Goal: Task Accomplishment & Management: Use online tool/utility

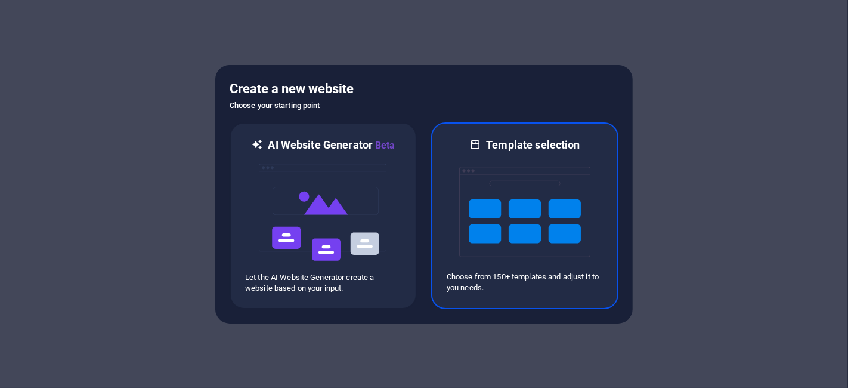
click at [468, 187] on img at bounding box center [524, 211] width 131 height 119
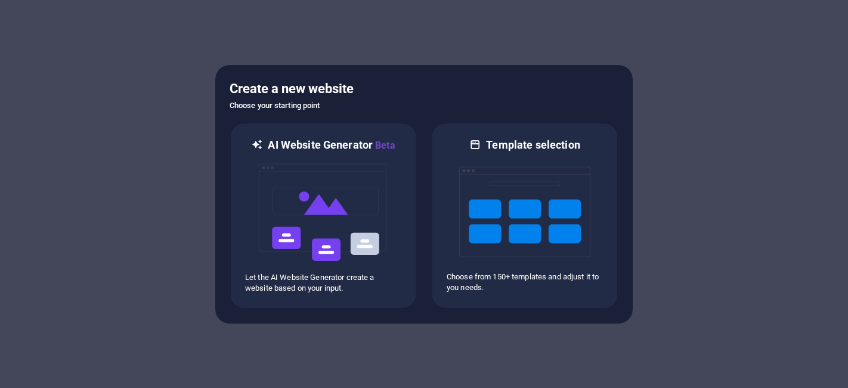
click at [497, 190] on img at bounding box center [524, 211] width 131 height 119
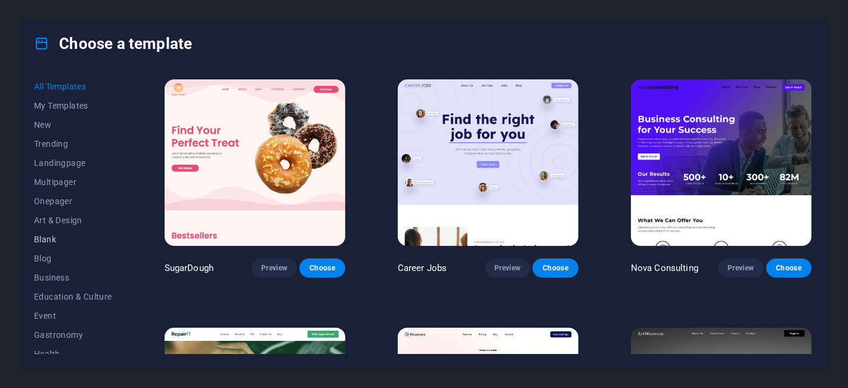
click at [42, 240] on span "Blank" at bounding box center [73, 239] width 78 height 10
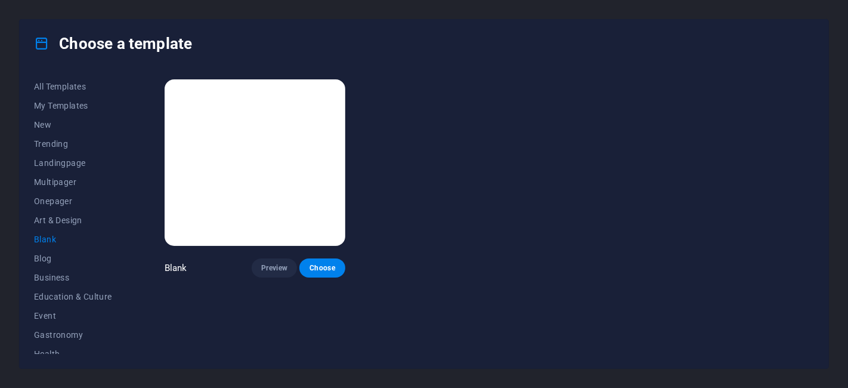
click at [245, 162] on img at bounding box center [255, 162] width 181 height 166
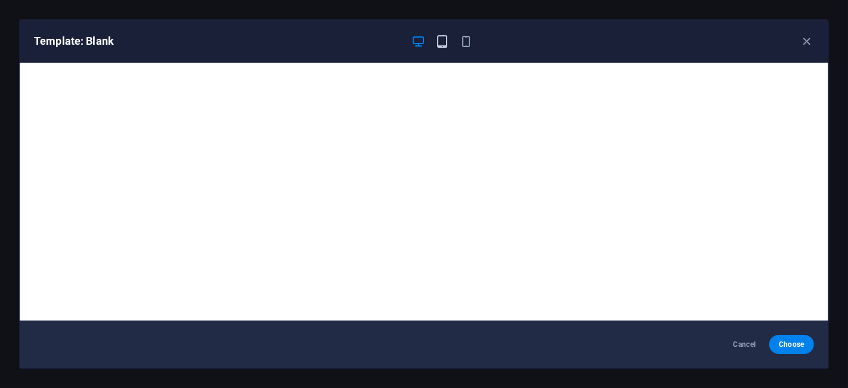
click at [440, 44] on icon "button" at bounding box center [442, 42] width 14 height 14
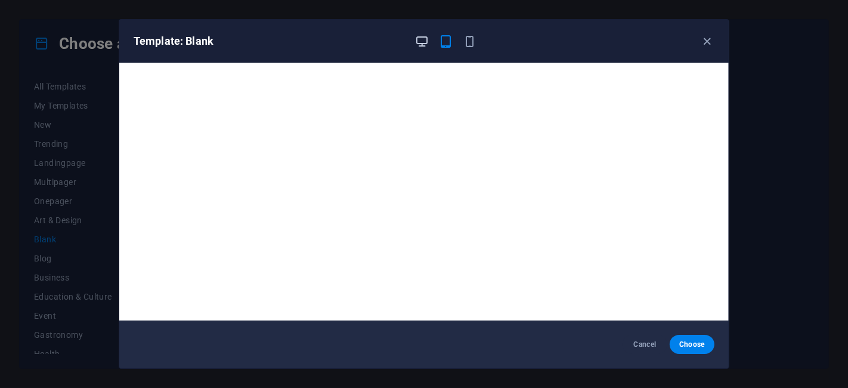
click at [420, 40] on icon "button" at bounding box center [423, 42] width 14 height 14
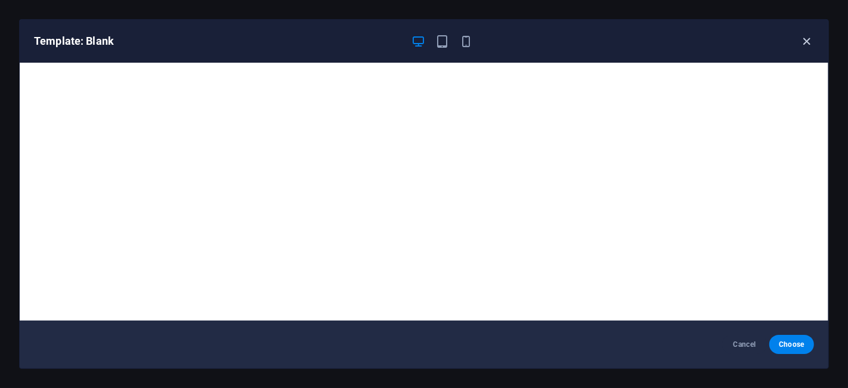
click at [809, 42] on icon "button" at bounding box center [807, 42] width 14 height 14
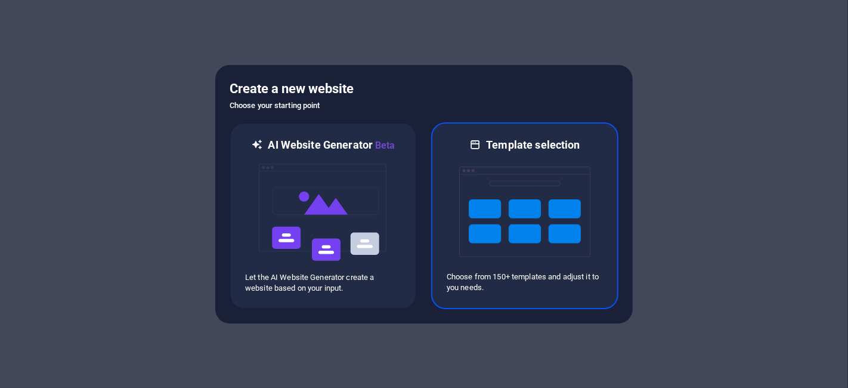
click at [467, 193] on img at bounding box center [524, 211] width 131 height 119
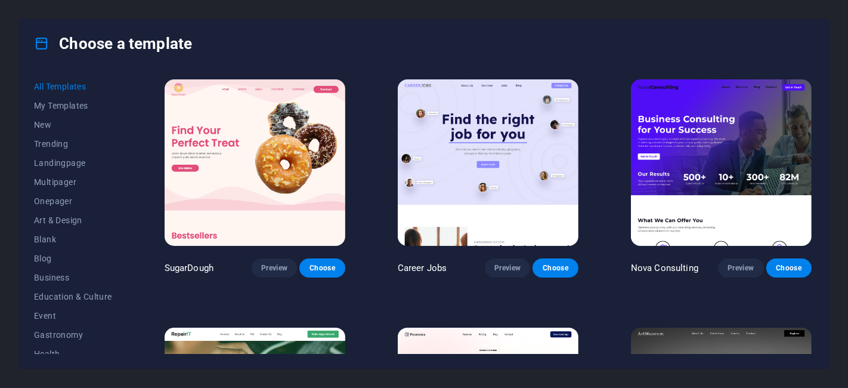
click at [259, 98] on img at bounding box center [255, 162] width 181 height 166
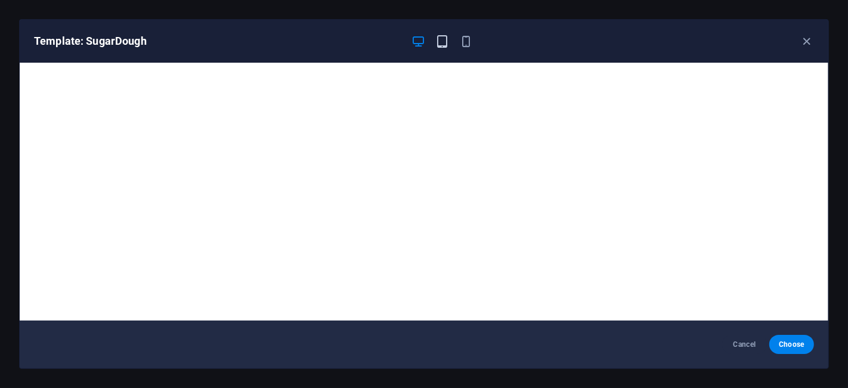
click at [443, 43] on icon "button" at bounding box center [442, 42] width 14 height 14
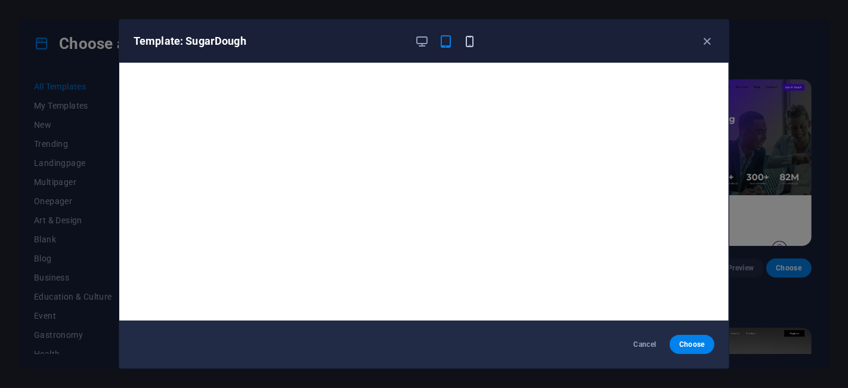
click at [469, 43] on icon "button" at bounding box center [470, 42] width 14 height 14
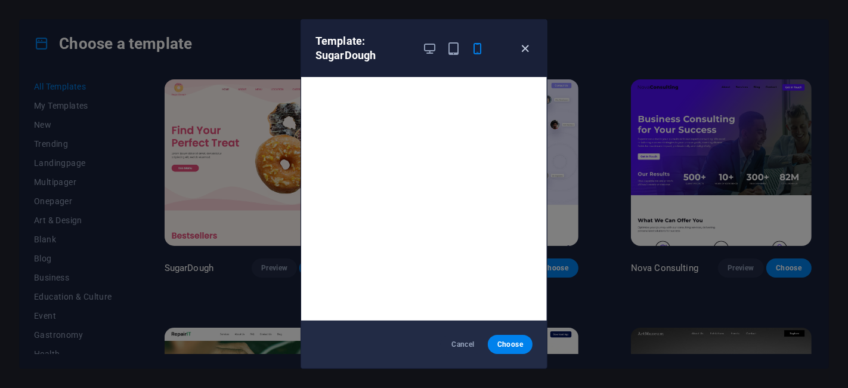
click at [526, 44] on icon "button" at bounding box center [526, 49] width 14 height 14
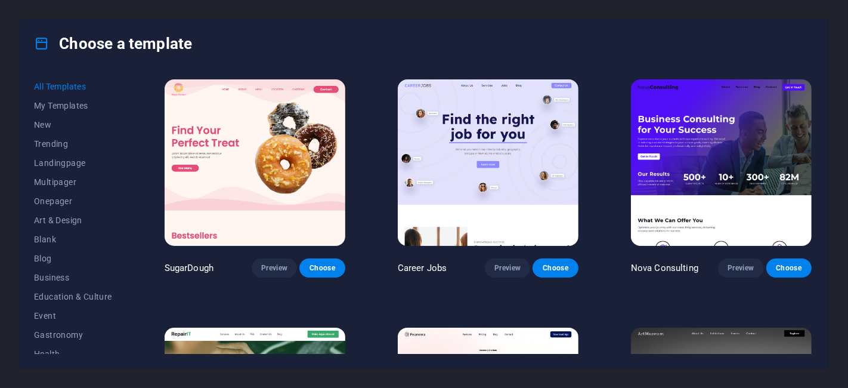
click at [216, 111] on img at bounding box center [255, 162] width 181 height 166
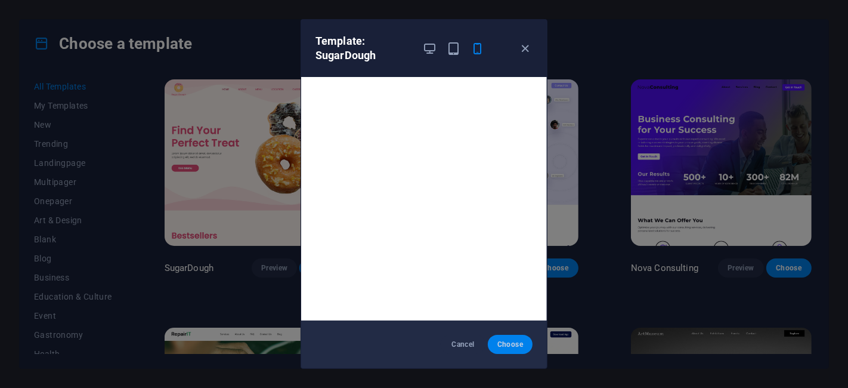
click at [509, 342] on span "Choose" at bounding box center [510, 344] width 26 height 10
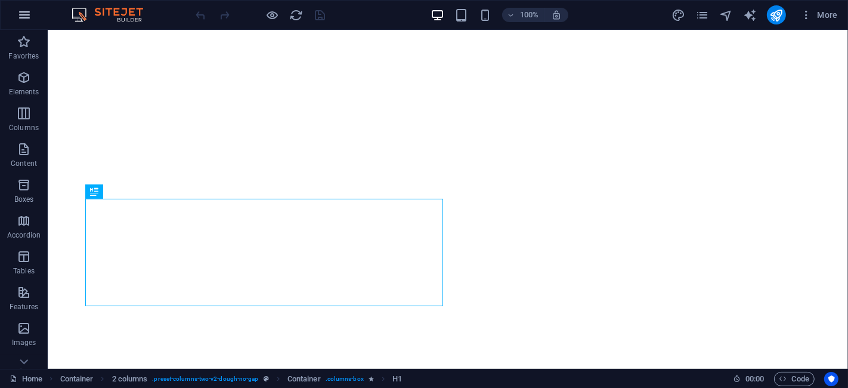
click at [23, 10] on icon "button" at bounding box center [24, 15] width 14 height 14
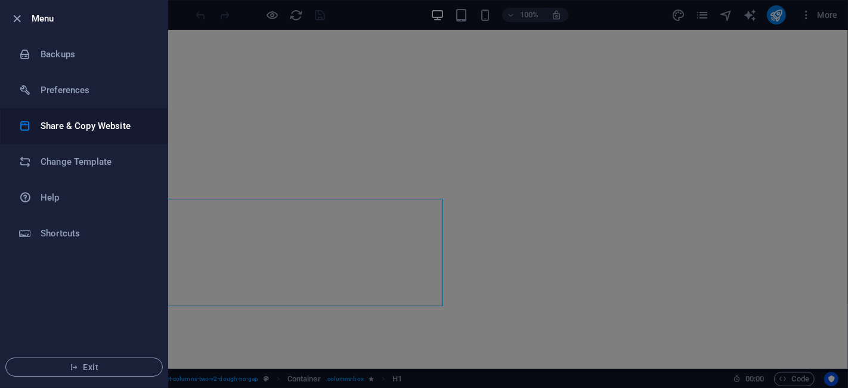
click at [72, 117] on li "Share & Copy Website" at bounding box center [84, 126] width 167 height 36
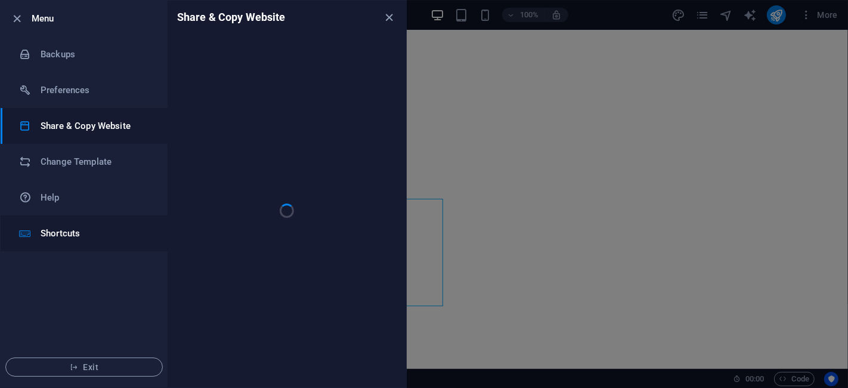
click at [64, 235] on h6 "Shortcuts" at bounding box center [96, 233] width 110 height 14
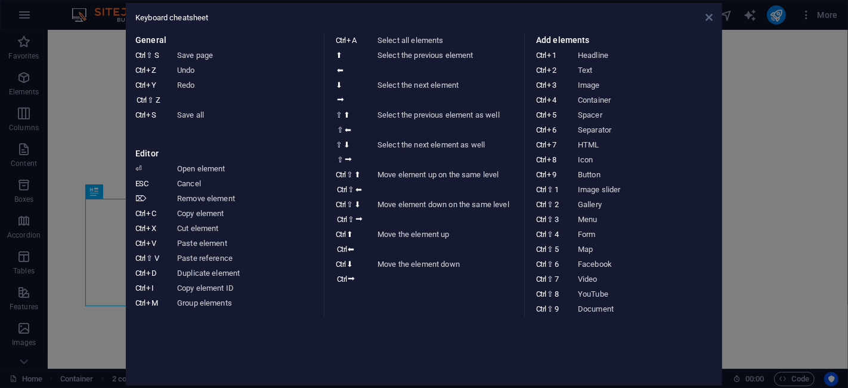
click at [710, 21] on icon at bounding box center [708, 18] width 7 height 10
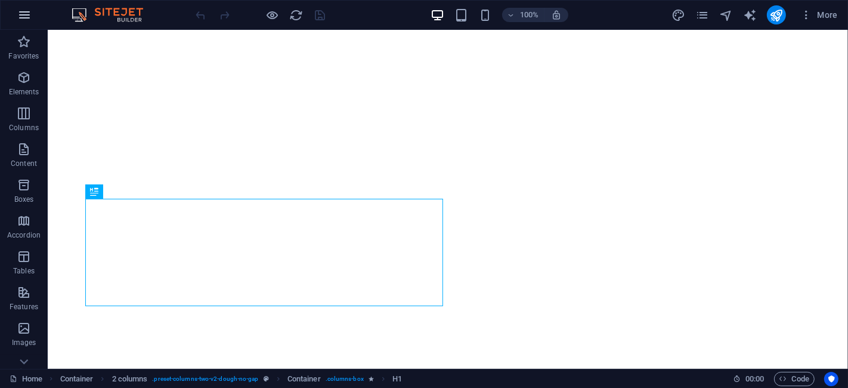
click at [27, 14] on icon "button" at bounding box center [24, 15] width 14 height 14
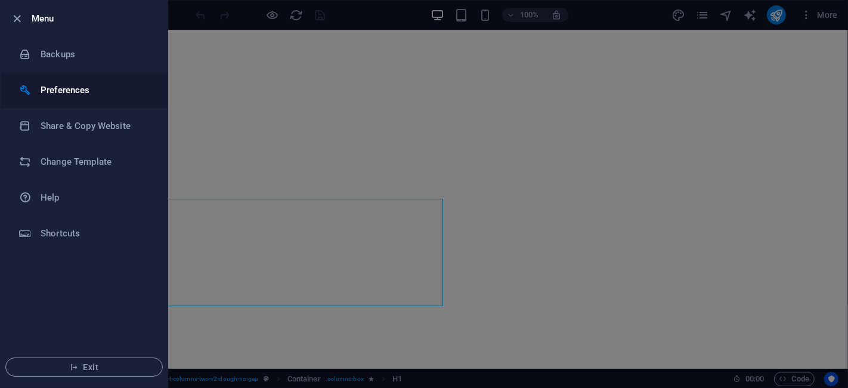
click at [76, 88] on h6 "Preferences" at bounding box center [96, 90] width 110 height 14
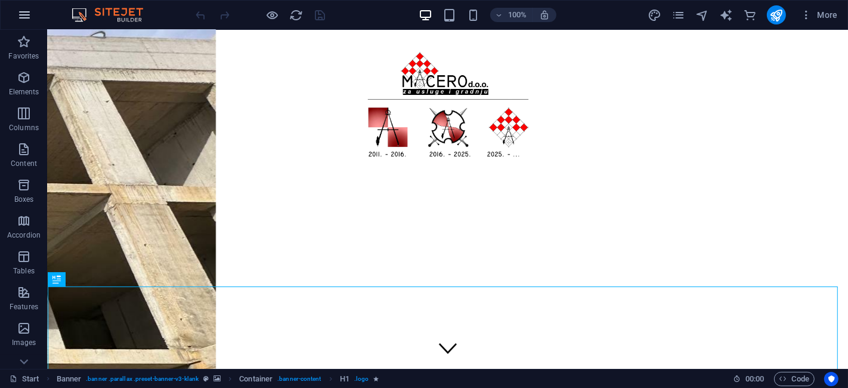
click at [23, 16] on icon "button" at bounding box center [24, 15] width 14 height 14
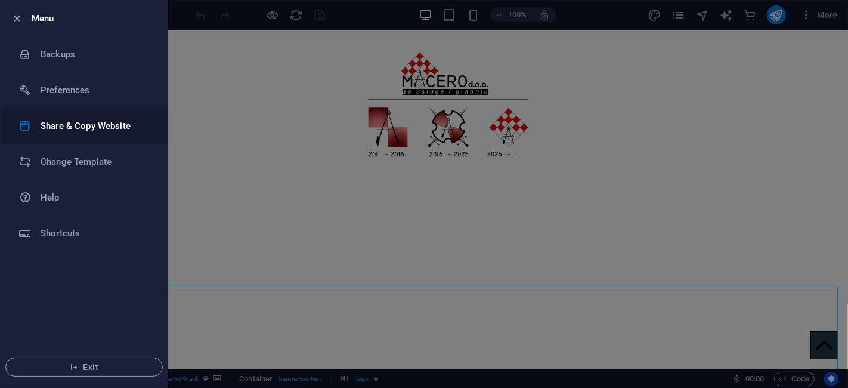
click at [85, 122] on h6 "Share & Copy Website" at bounding box center [96, 126] width 110 height 14
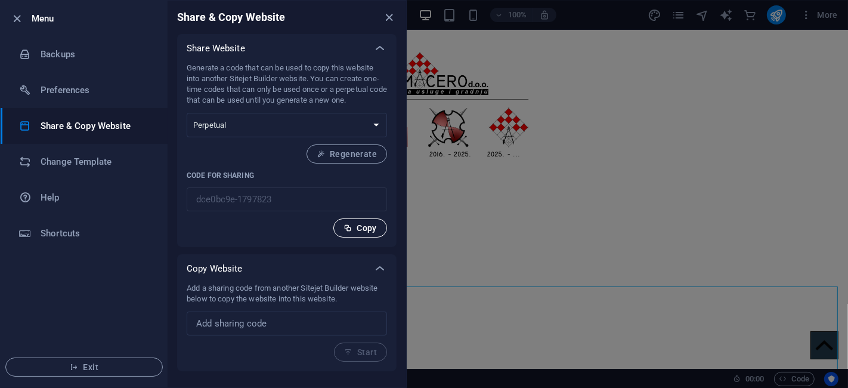
click at [364, 227] on span "Copy" at bounding box center [359, 228] width 33 height 10
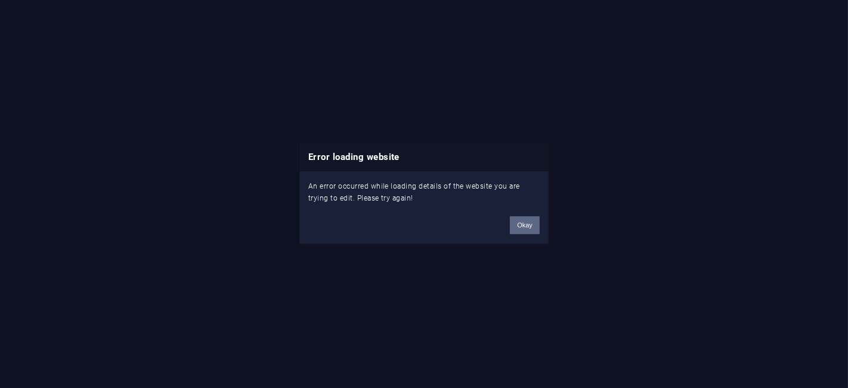
click at [524, 219] on button "Okay" at bounding box center [525, 225] width 30 height 18
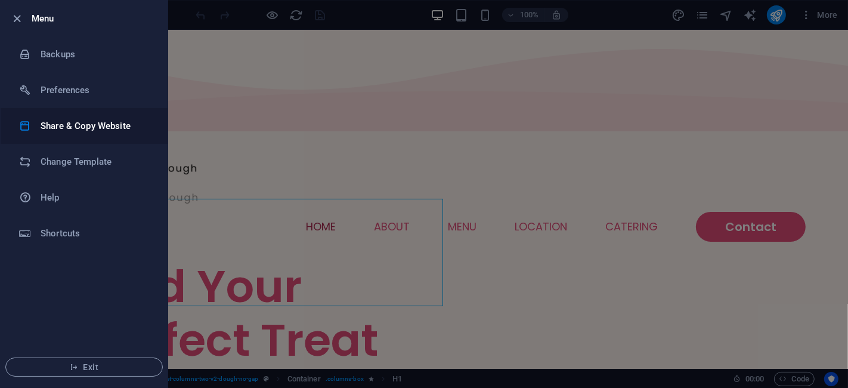
click at [109, 126] on h6 "Share & Copy Website" at bounding box center [96, 126] width 110 height 14
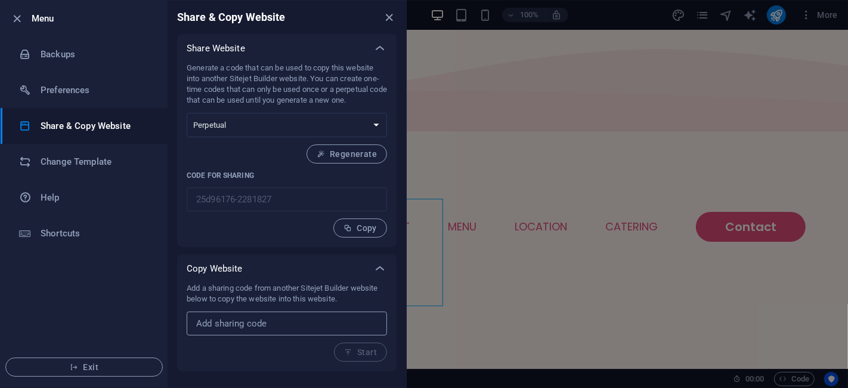
click at [296, 322] on input "text" at bounding box center [287, 323] width 200 height 24
paste input "dce0bc9e-1797823"
type input "dce0bc9e-1797823"
click at [361, 352] on span "Start" at bounding box center [360, 352] width 33 height 10
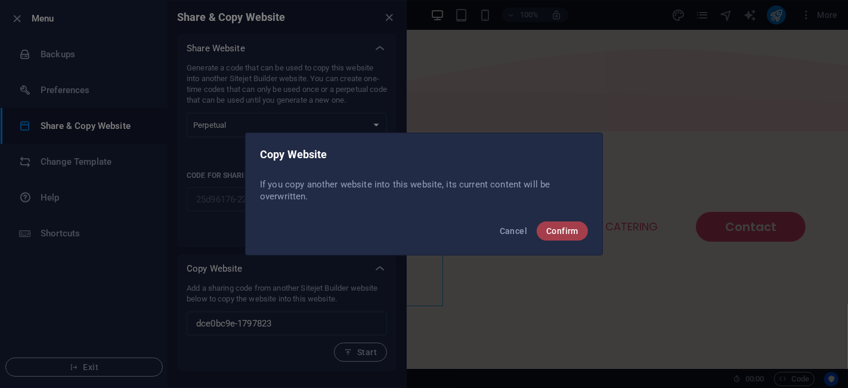
click at [563, 227] on span "Confirm" at bounding box center [562, 231] width 32 height 10
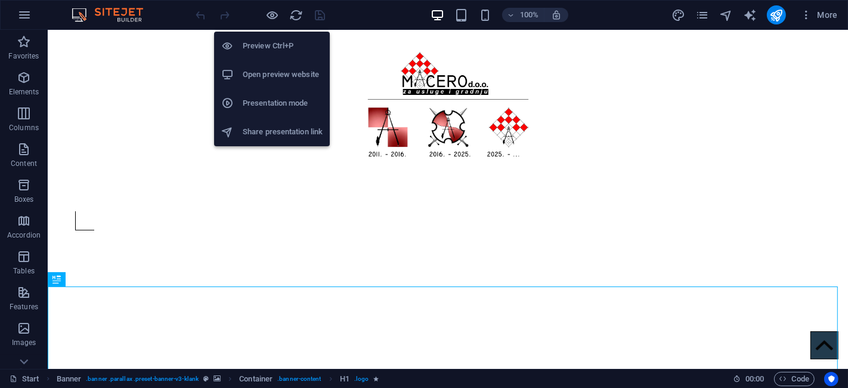
click at [265, 69] on h6 "Open preview website" at bounding box center [283, 74] width 80 height 14
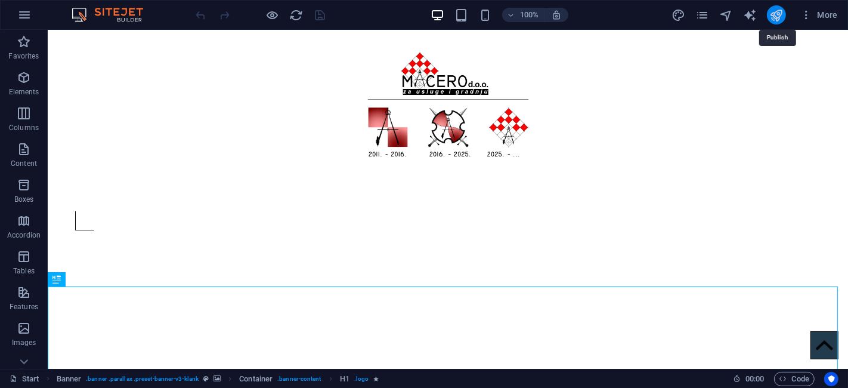
click at [776, 16] on icon "publish" at bounding box center [776, 15] width 14 height 14
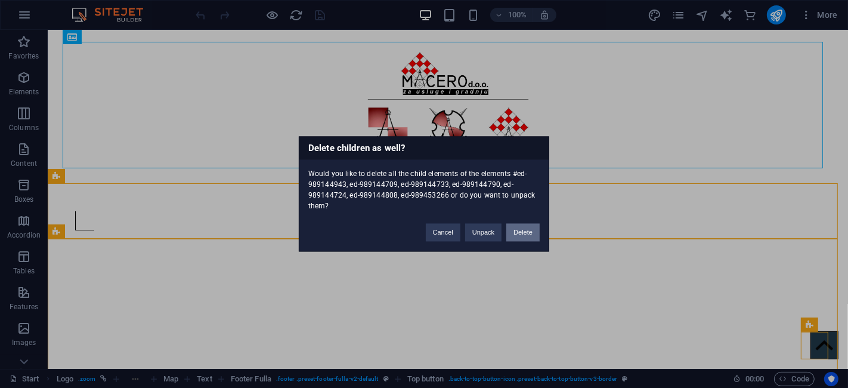
click at [522, 228] on button "Delete" at bounding box center [522, 233] width 33 height 18
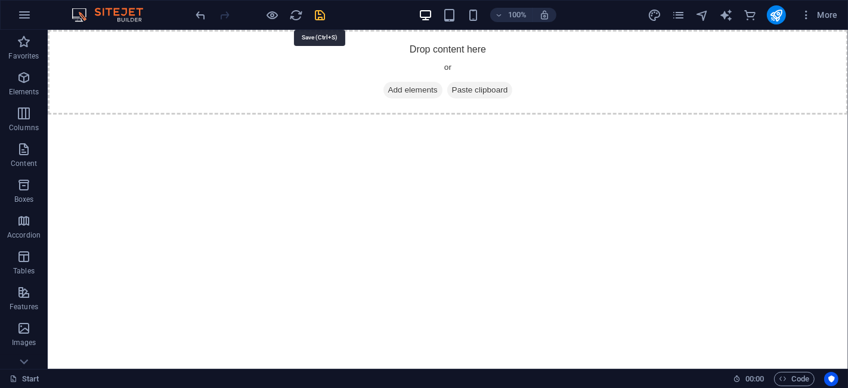
click at [318, 14] on icon "save" at bounding box center [321, 15] width 14 height 14
click at [778, 11] on icon "publish" at bounding box center [776, 15] width 14 height 14
